Goal: Task Accomplishment & Management: Use online tool/utility

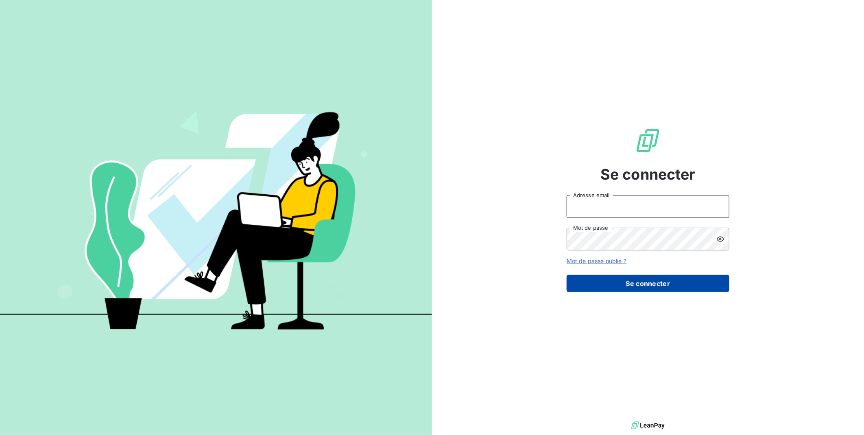
type input "[EMAIL_ADDRESS][DOMAIN_NAME]"
click at [632, 284] on button "Se connecter" at bounding box center [648, 283] width 163 height 17
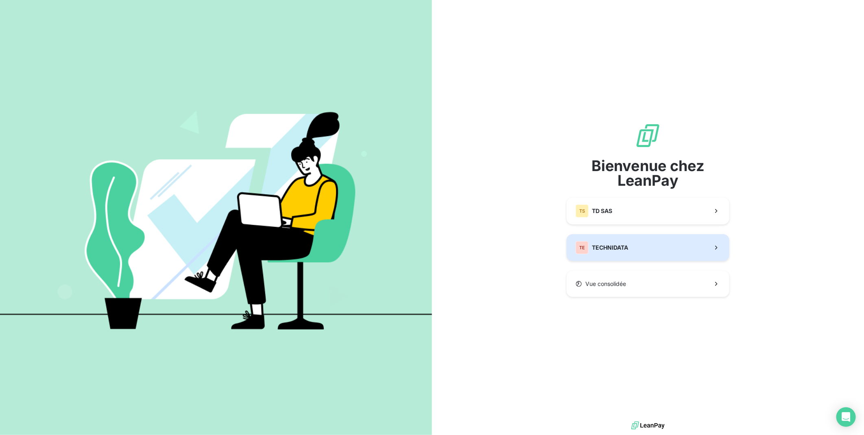
click at [623, 250] on span "TECHNIDATA" at bounding box center [610, 247] width 36 height 8
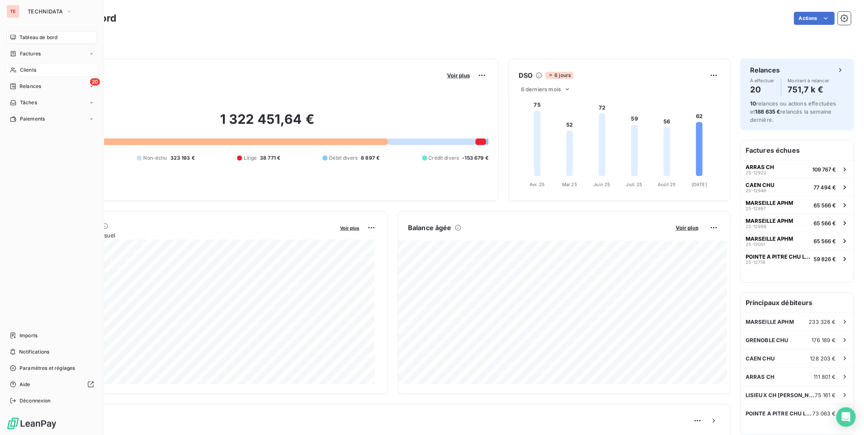
click at [25, 70] on span "Clients" at bounding box center [28, 69] width 16 height 7
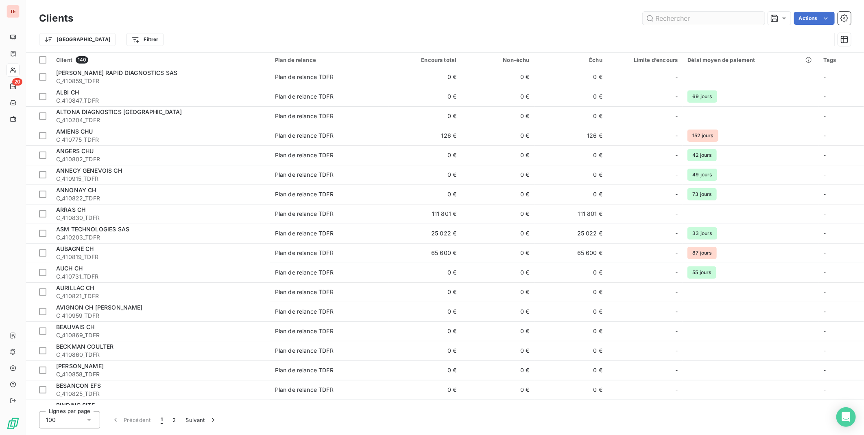
click at [706, 19] on input "text" at bounding box center [704, 18] width 122 height 13
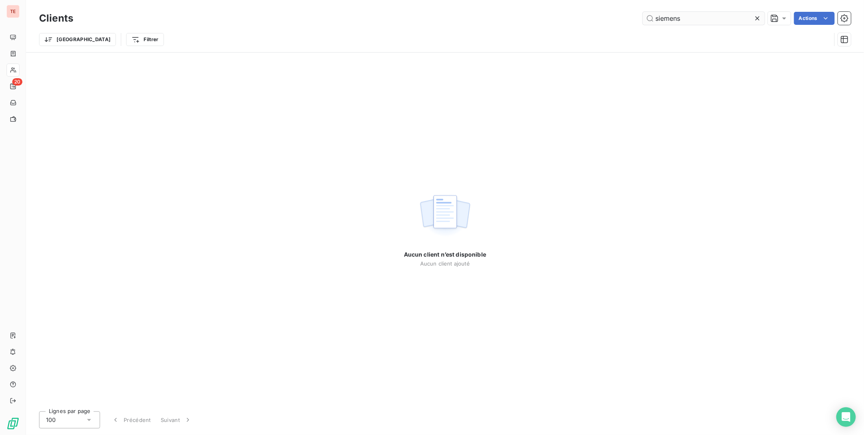
type input "siemens"
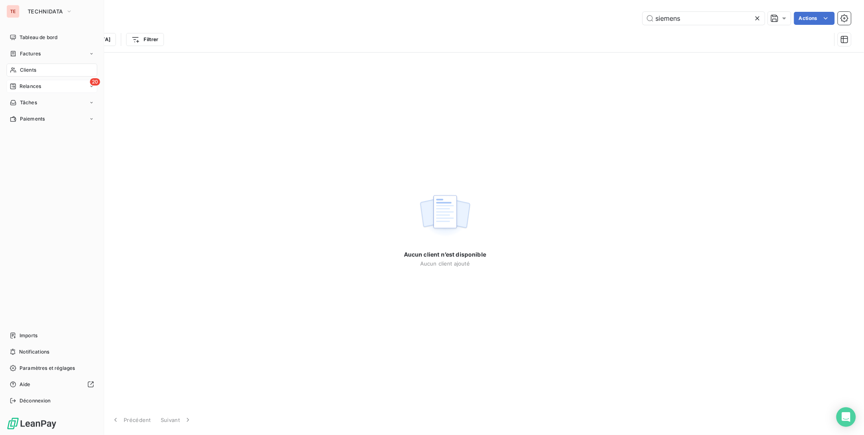
click at [37, 88] on span "Relances" at bounding box center [31, 86] width 22 height 7
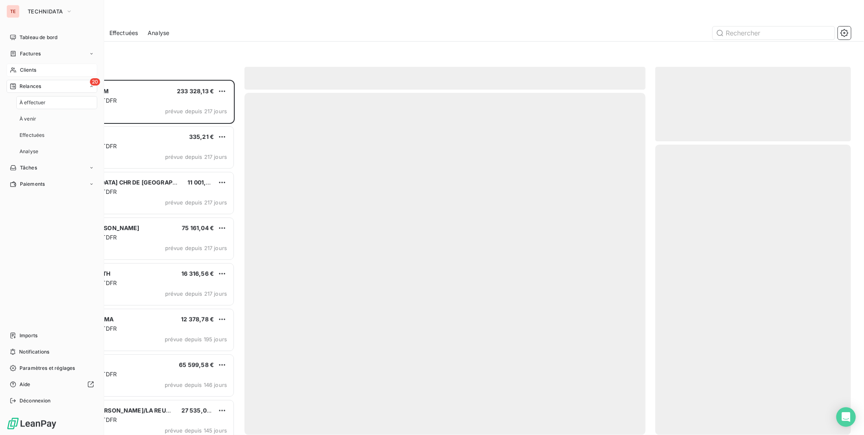
scroll to position [348, 189]
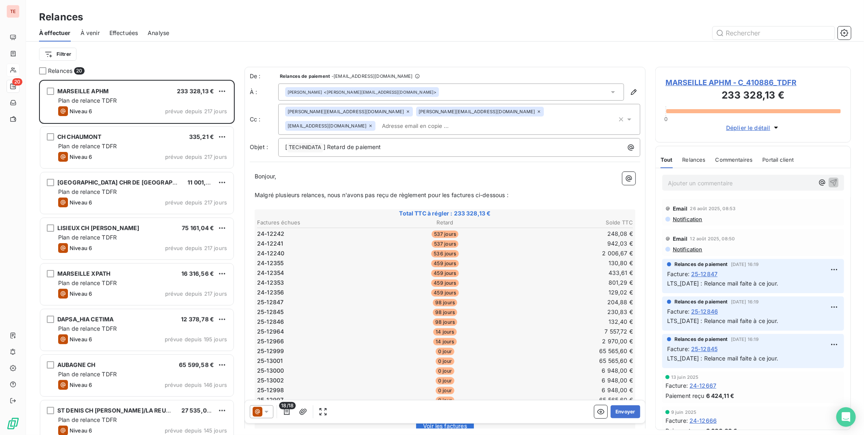
click at [121, 32] on span "Effectuées" at bounding box center [123, 33] width 29 height 8
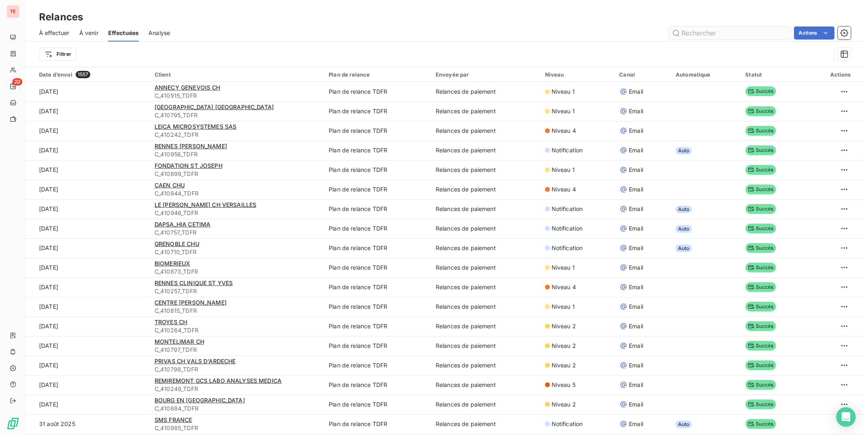
click at [702, 28] on input "text" at bounding box center [730, 32] width 122 height 13
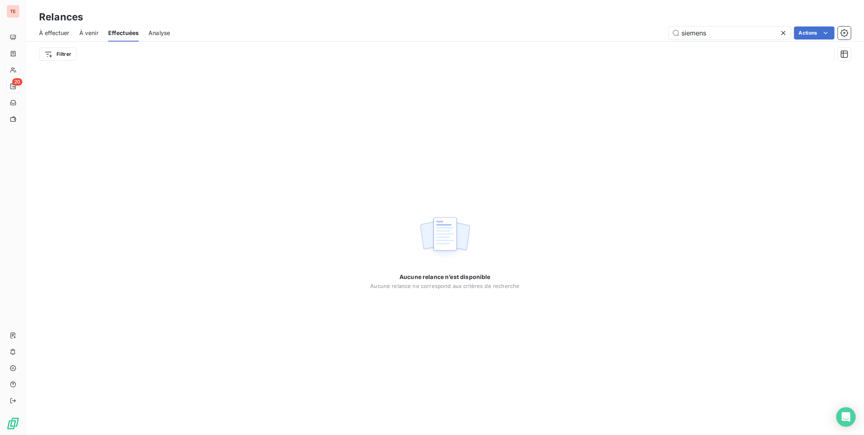
click at [128, 33] on span "Effectuées" at bounding box center [123, 33] width 31 height 8
type input "siemens"
drag, startPoint x: 723, startPoint y: 30, endPoint x: 615, endPoint y: 30, distance: 107.9
click at [615, 30] on div "siemens Actions" at bounding box center [516, 32] width 672 height 13
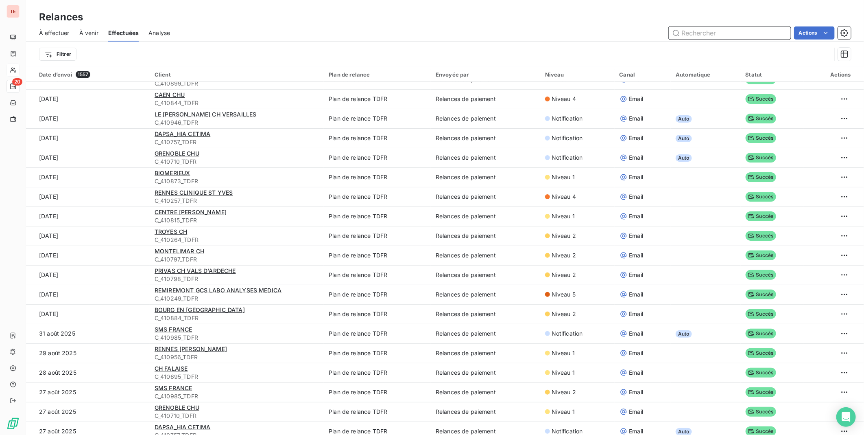
scroll to position [226, 0]
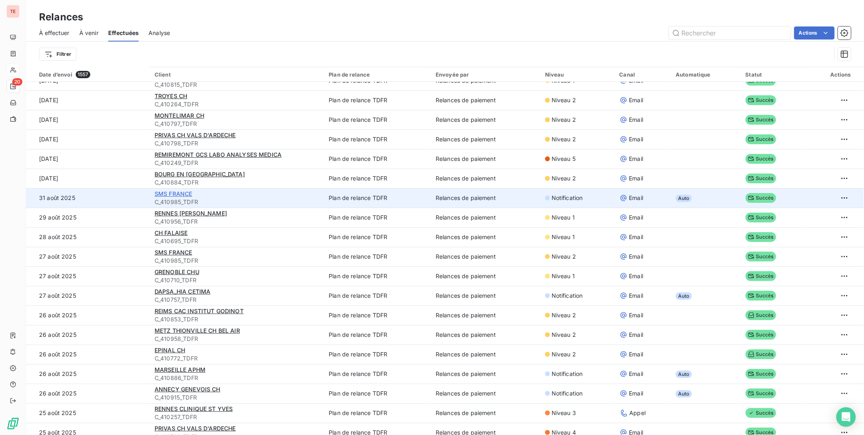
click at [171, 193] on span "SMS FRANCE" at bounding box center [174, 193] width 38 height 7
